Goal: Find specific page/section: Find specific page/section

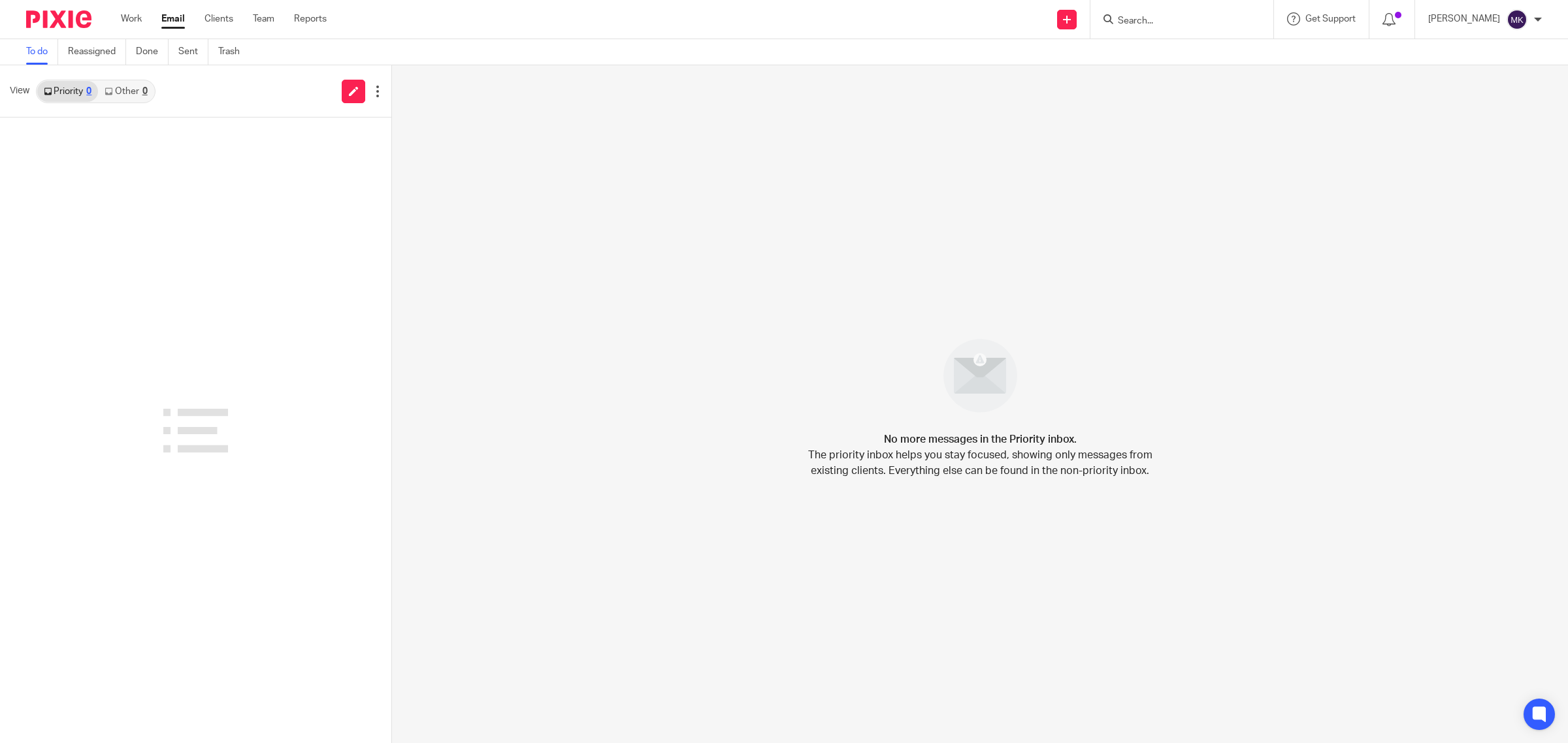
click at [1163, 17] on input "Search" at bounding box center [1174, 22] width 118 height 11
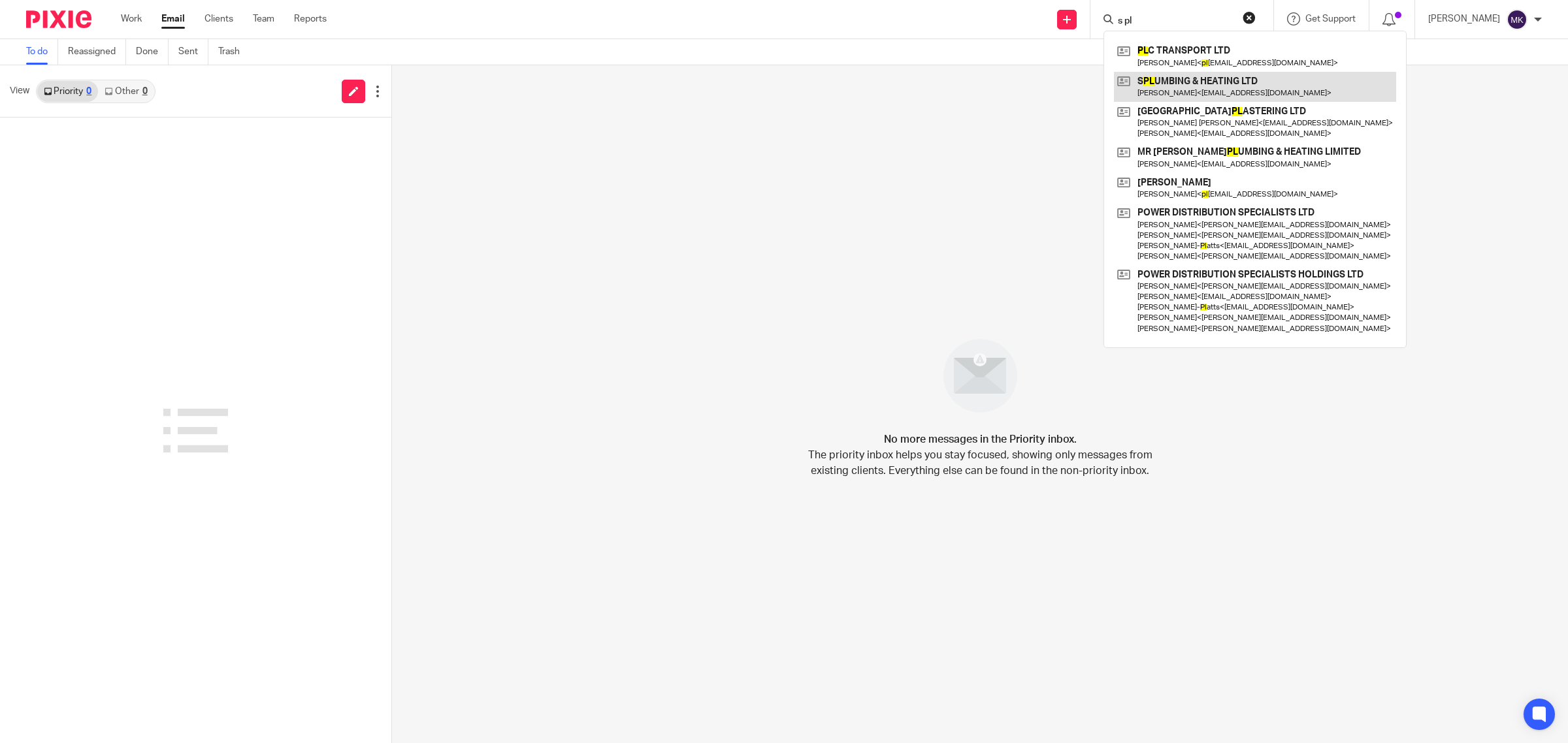
type input "s pl"
click at [978, 171] on div "No more messages in the Priority inbox. The priority inbox helps you stay focus…" at bounding box center [979, 404] width 1175 height 678
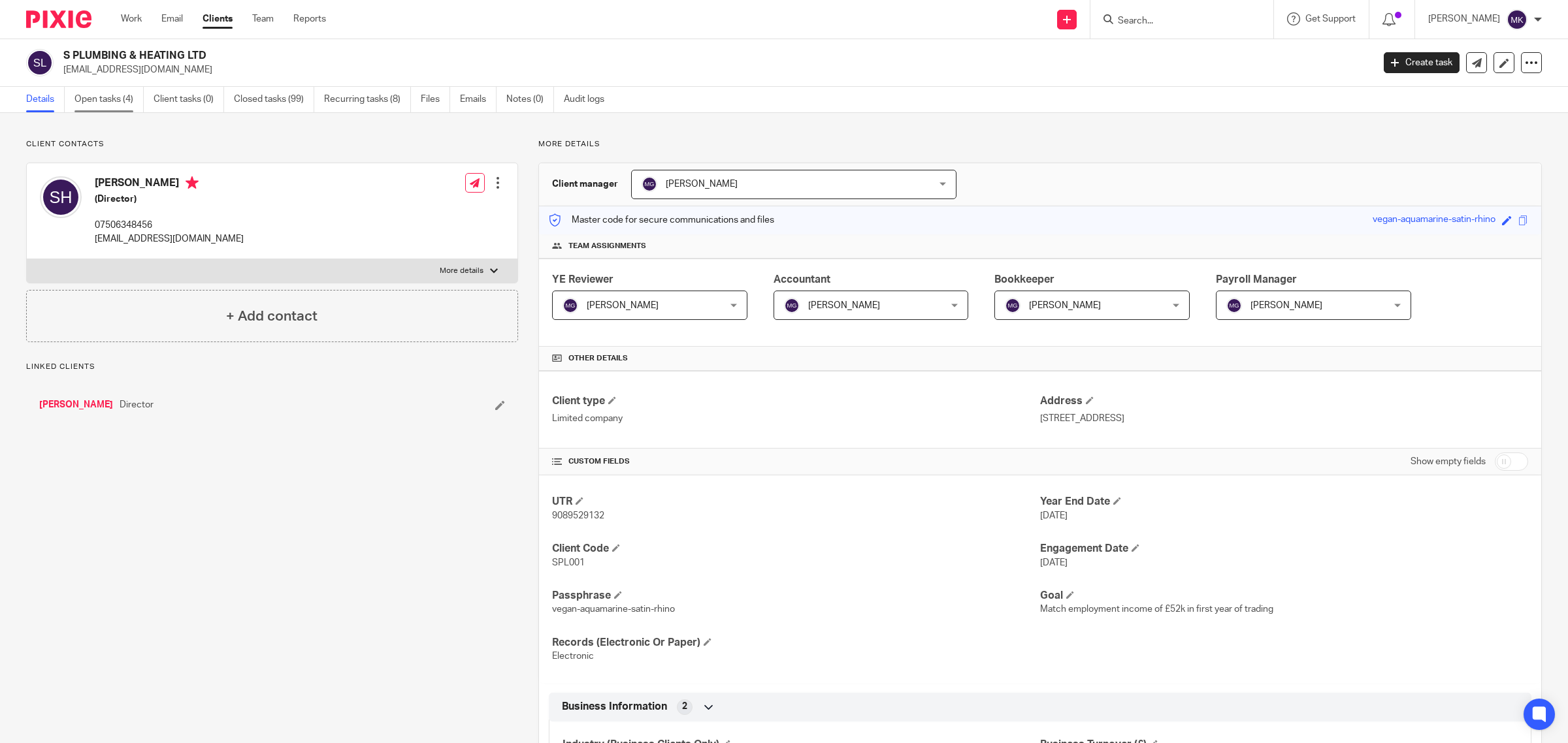
click at [112, 100] on link "Open tasks (4)" at bounding box center [109, 99] width 70 height 25
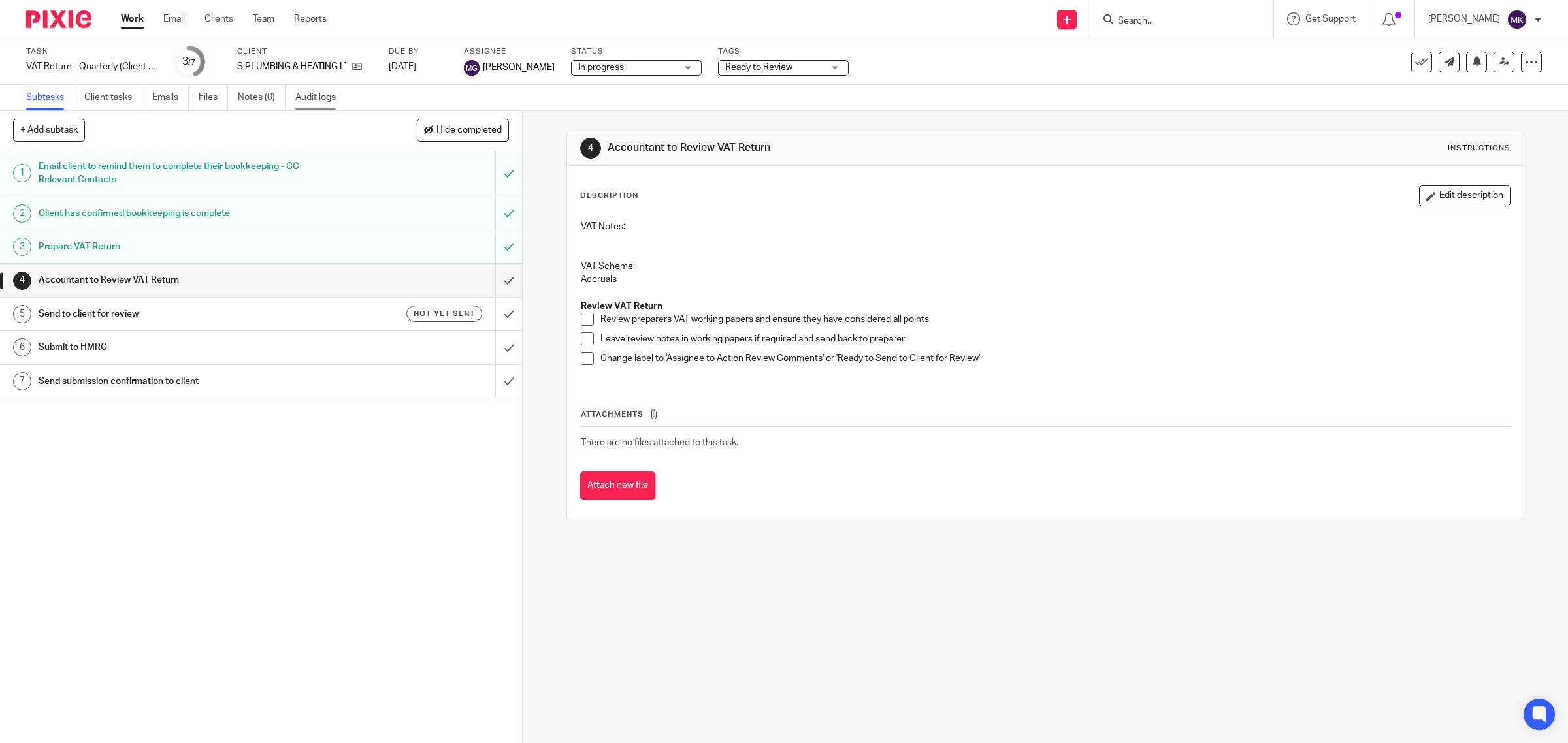
click at [304, 105] on link "Audit logs" at bounding box center [319, 97] width 50 height 25
